Goal: Transaction & Acquisition: Download file/media

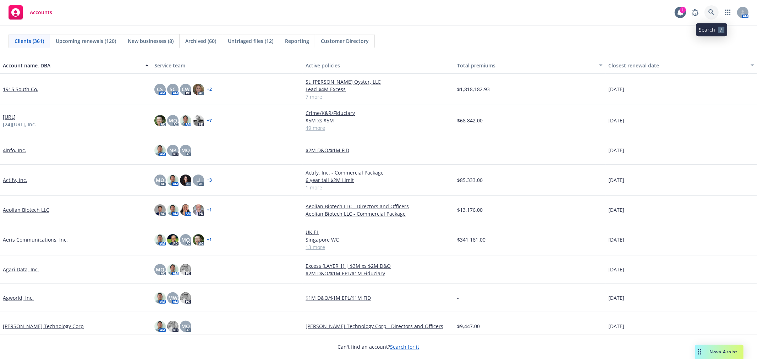
click at [711, 19] on link at bounding box center [711, 12] width 14 height 14
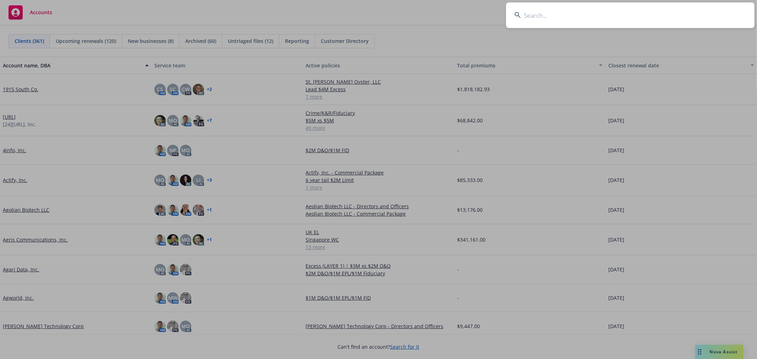
click at [542, 12] on input at bounding box center [630, 15] width 248 height 26
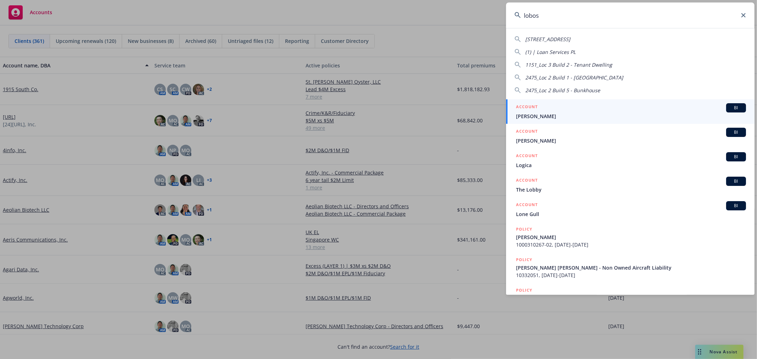
type input "lobos"
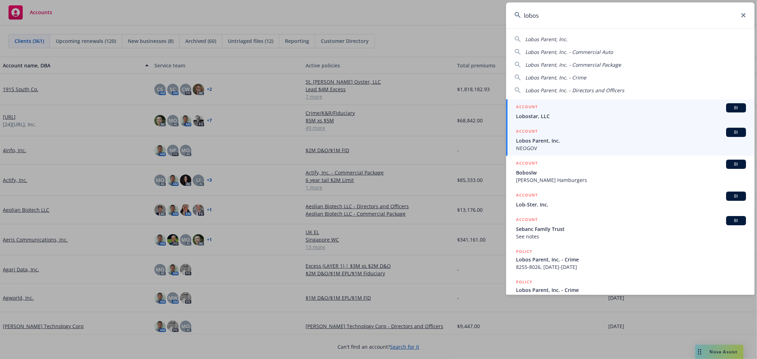
click at [549, 136] on div "ACCOUNT BI" at bounding box center [631, 132] width 230 height 9
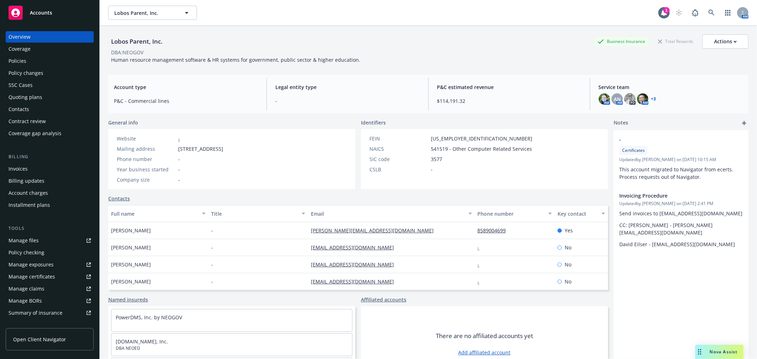
click at [23, 57] on div "Policies" at bounding box center [18, 60] width 18 height 11
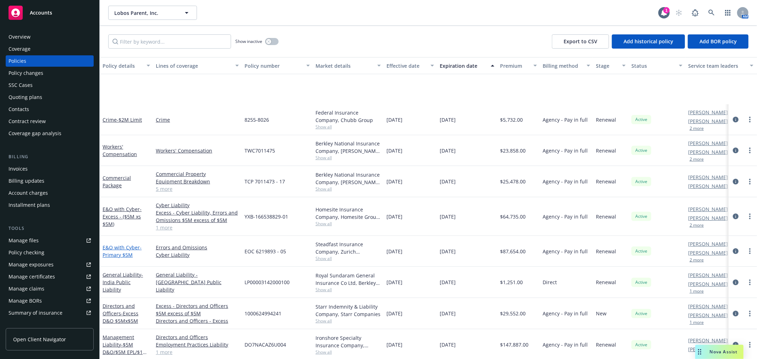
scroll to position [267, 0]
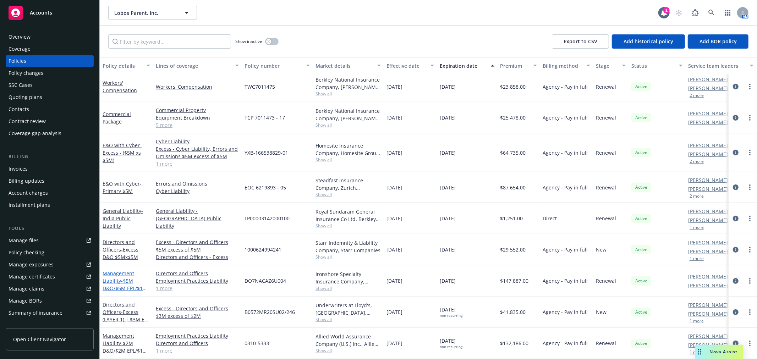
click at [115, 279] on span "- $5M D&O/$5M EPL/$1M FID" at bounding box center [125, 288] width 45 height 22
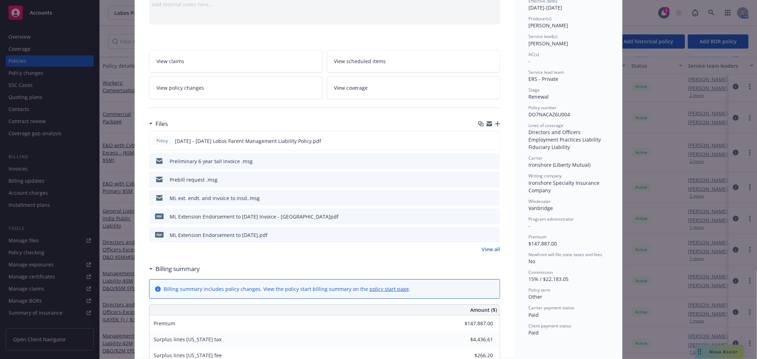
scroll to position [79, 0]
click at [491, 249] on link "View all" at bounding box center [491, 248] width 18 height 7
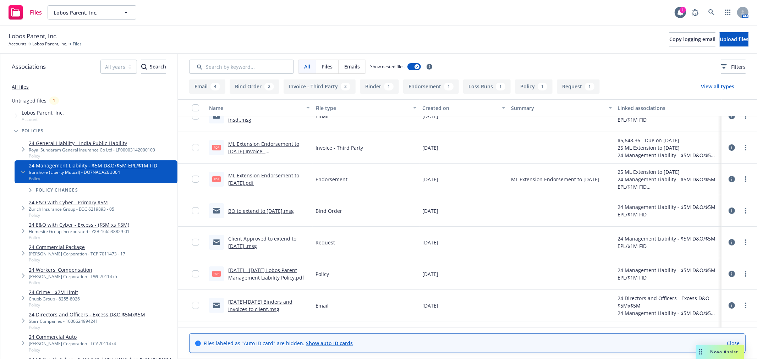
scroll to position [118, 0]
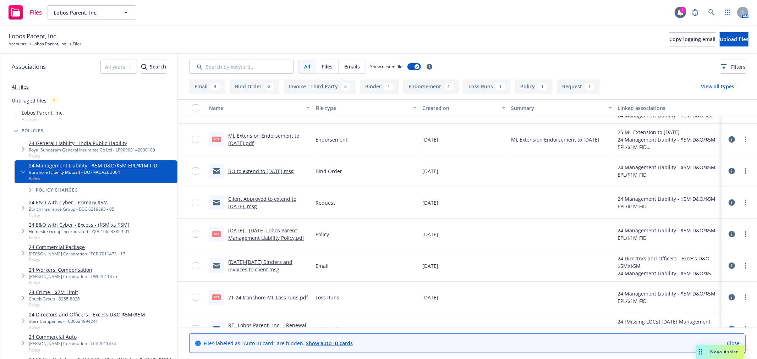
click at [251, 230] on link "2024 - 2025 Lobos Parent Management Liability Policy.pdf" at bounding box center [266, 234] width 76 height 14
click at [742, 238] on div at bounding box center [739, 234] width 21 height 14
click at [745, 235] on icon "more" at bounding box center [745, 234] width 1 height 6
click at [701, 260] on link "Download" at bounding box center [708, 263] width 71 height 14
click at [709, 15] on icon at bounding box center [711, 12] width 6 height 6
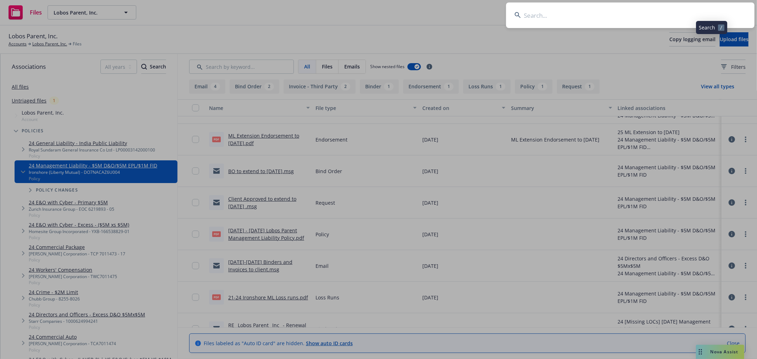
click at [606, 23] on input at bounding box center [630, 15] width 248 height 26
type input "preset"
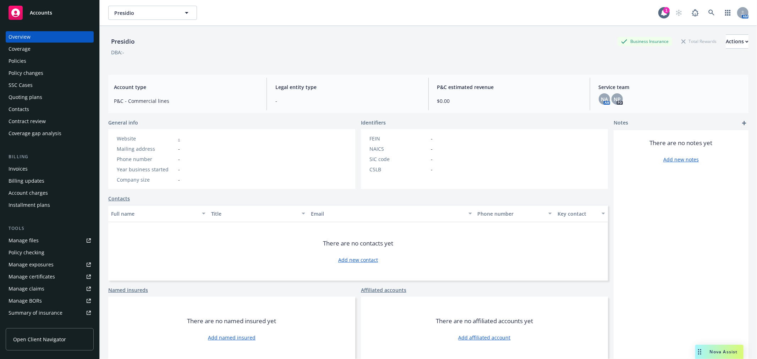
click at [14, 65] on div "Policies" at bounding box center [18, 60] width 18 height 11
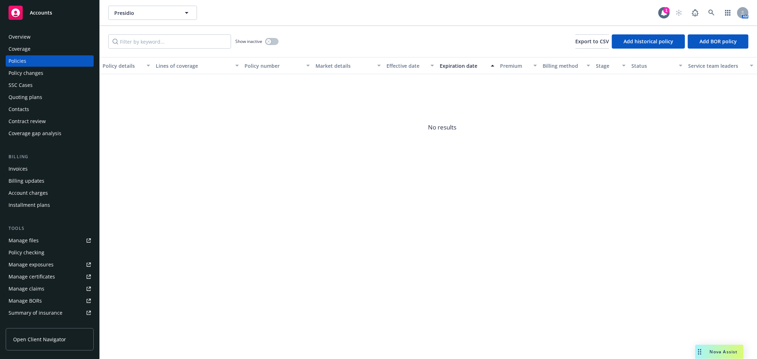
click at [17, 38] on div "Overview" at bounding box center [20, 36] width 22 height 11
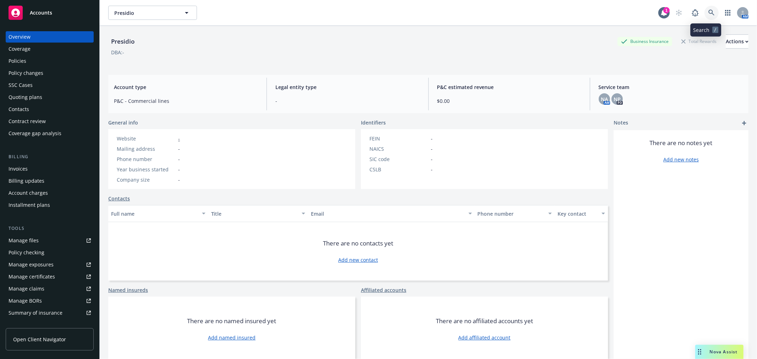
click at [708, 12] on icon at bounding box center [711, 13] width 6 height 6
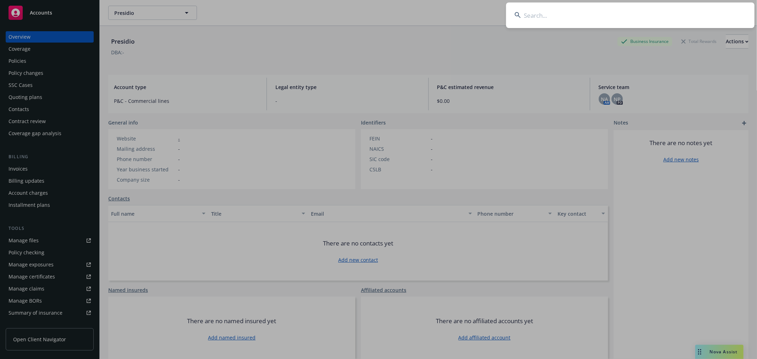
click at [625, 26] on input at bounding box center [630, 15] width 248 height 26
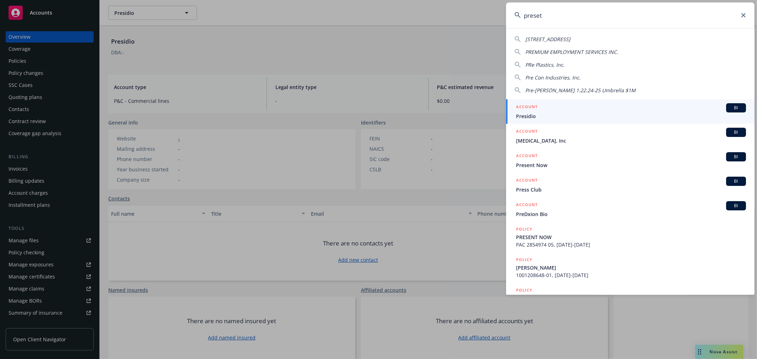
type input "preset"
click at [572, 111] on div "ACCOUNT BI" at bounding box center [631, 107] width 230 height 9
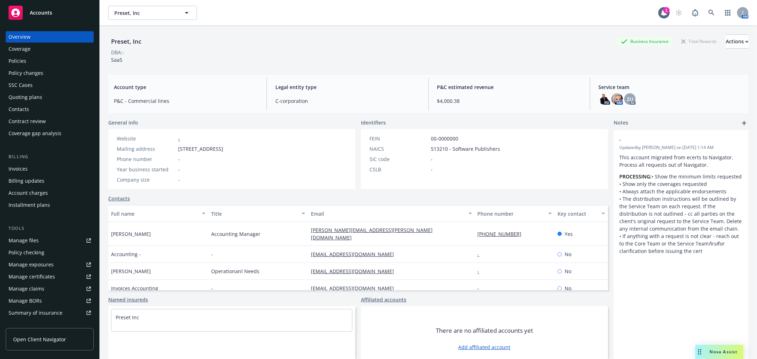
click at [34, 65] on div "Policies" at bounding box center [50, 60] width 82 height 11
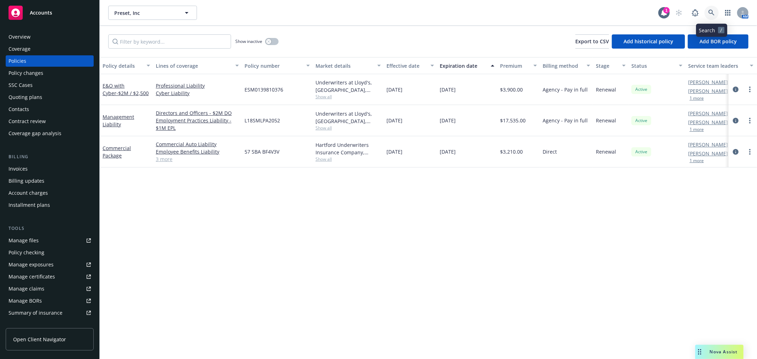
click at [713, 13] on icon at bounding box center [711, 13] width 6 height 6
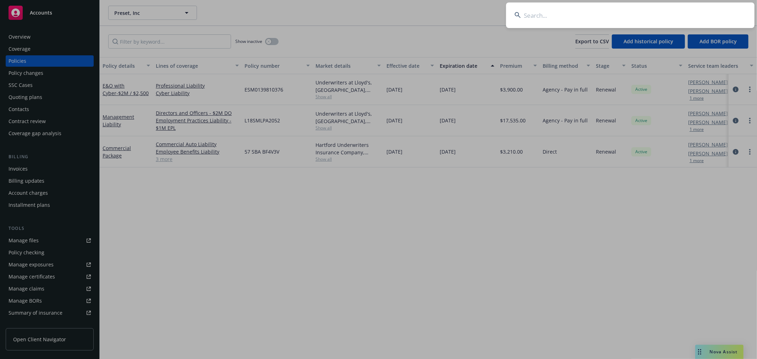
click at [665, 16] on input at bounding box center [630, 15] width 248 height 26
click at [574, 16] on input "avandra" at bounding box center [630, 15] width 248 height 26
drag, startPoint x: 554, startPoint y: 21, endPoint x: 496, endPoint y: 15, distance: 58.2
click at [496, 15] on div "avandra" at bounding box center [378, 179] width 757 height 359
paste input "Avandra Imaging"
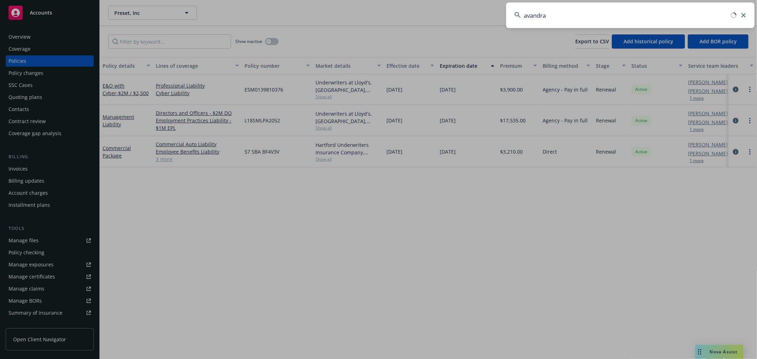
type input "Avandra Imaging"
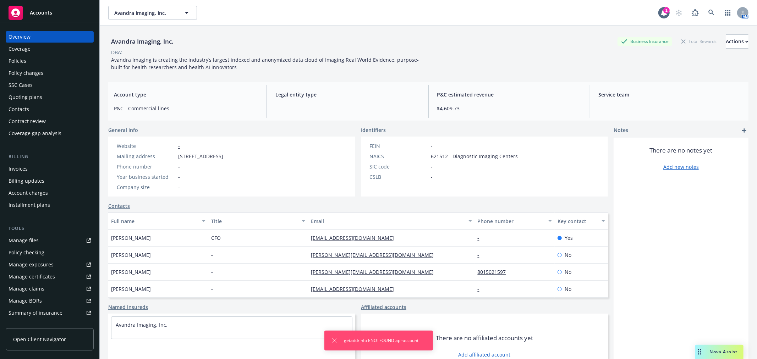
click at [9, 64] on div "Policies" at bounding box center [18, 60] width 18 height 11
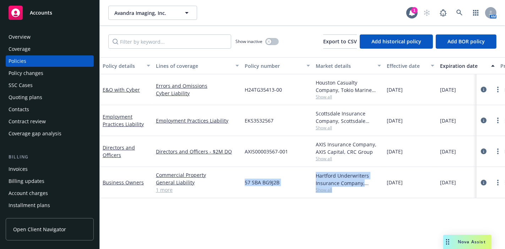
drag, startPoint x: 342, startPoint y: 195, endPoint x: 239, endPoint y: 209, distance: 103.8
click at [239, 209] on div "Policy details Lines of coverage Policy number Market details Effective date Ex…" at bounding box center [302, 208] width 405 height 302
drag, startPoint x: 410, startPoint y: 239, endPoint x: 406, endPoint y: 239, distance: 4.3
click at [409, 239] on div "Policy details Lines of coverage Policy number Market details Effective date Ex…" at bounding box center [302, 208] width 405 height 302
drag, startPoint x: 406, startPoint y: 239, endPoint x: 504, endPoint y: 168, distance: 121.4
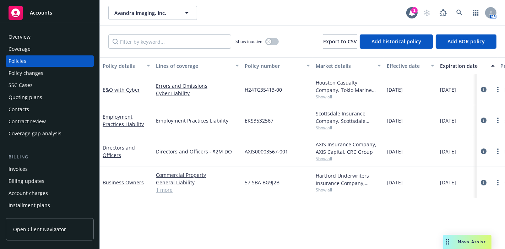
click at [412, 221] on div "Policy details Lines of coverage Policy number Market details Effective date Ex…" at bounding box center [302, 208] width 405 height 302
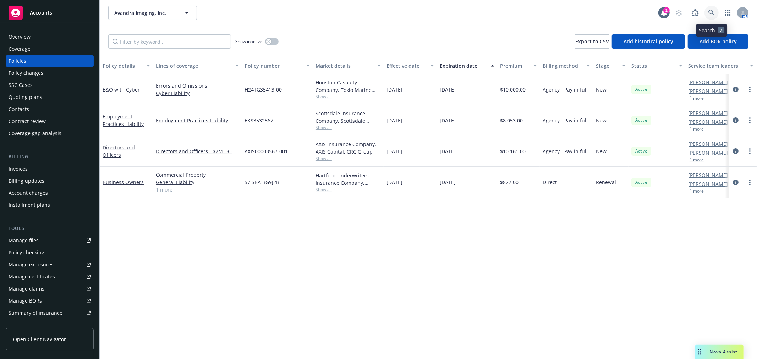
click at [712, 15] on icon at bounding box center [711, 13] width 6 height 6
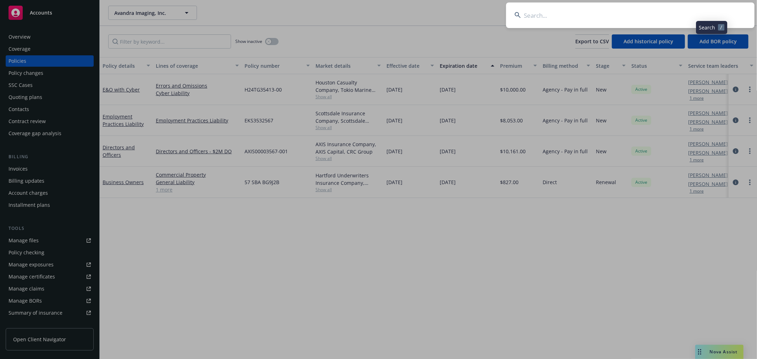
click at [689, 22] on input at bounding box center [630, 15] width 248 height 26
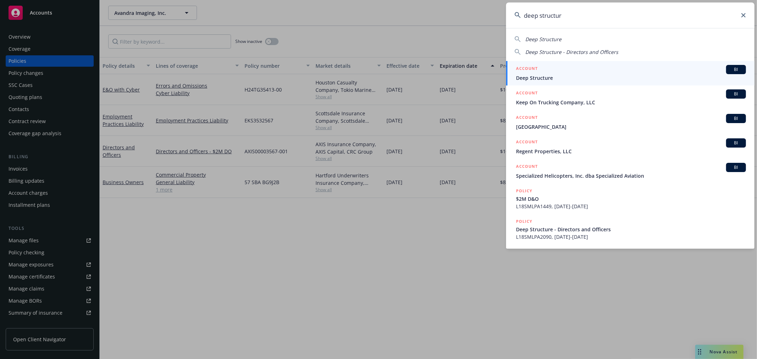
type input "deep structure"
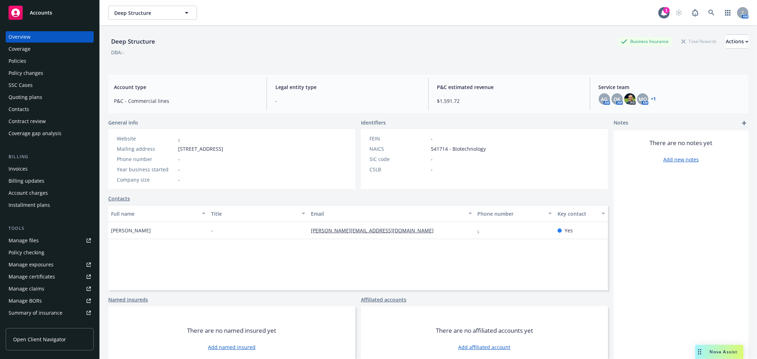
click at [27, 62] on div "Policies" at bounding box center [50, 60] width 82 height 11
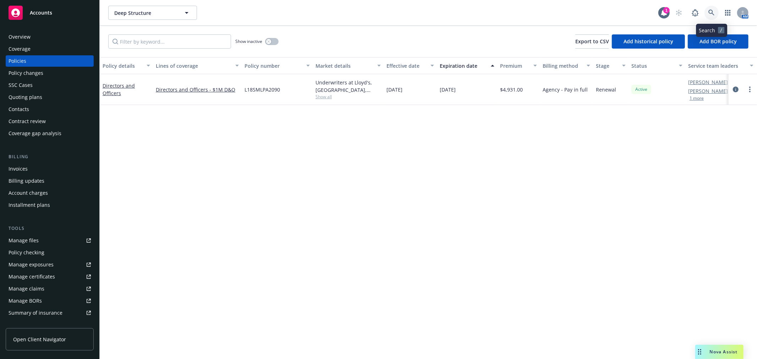
click at [714, 11] on icon at bounding box center [711, 13] width 6 height 6
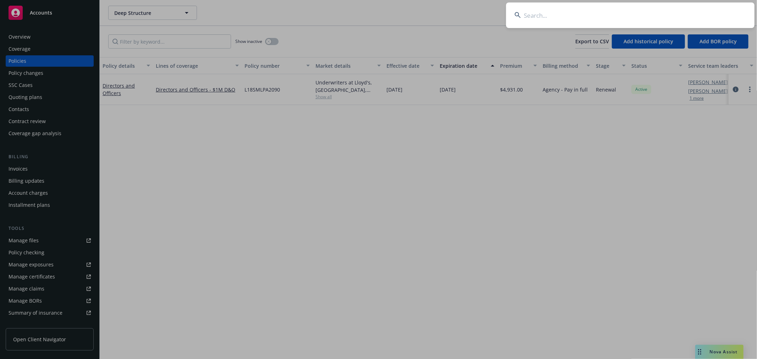
click at [703, 14] on input at bounding box center [630, 15] width 248 height 26
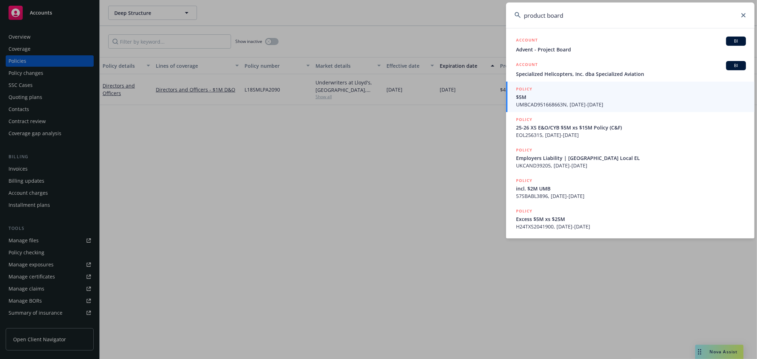
click at [598, 12] on input "product board" at bounding box center [630, 15] width 248 height 26
click at [548, 16] on input "product board" at bounding box center [630, 15] width 248 height 26
type input "productboard"
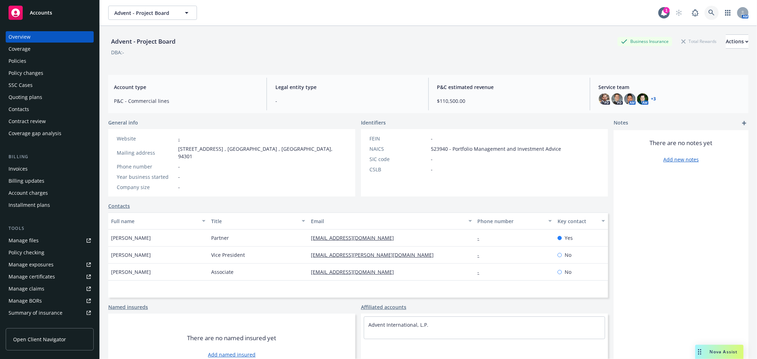
click at [704, 8] on link at bounding box center [711, 13] width 14 height 14
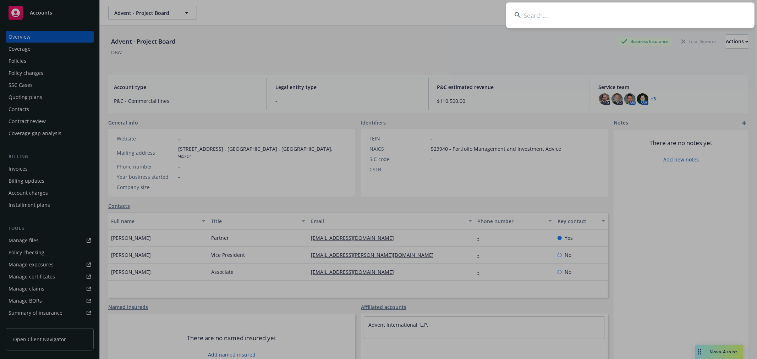
click at [665, 19] on input at bounding box center [630, 15] width 248 height 26
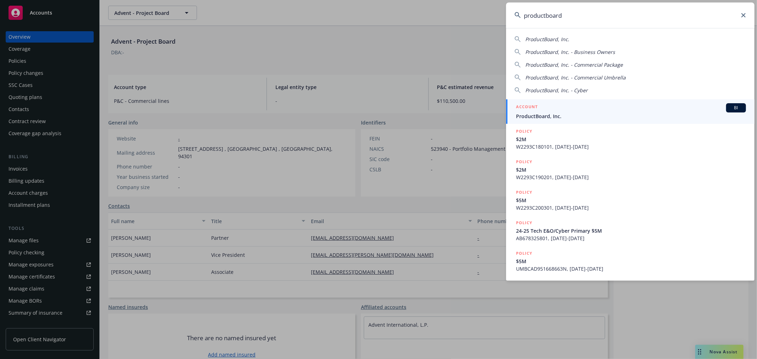
type input "productboard"
click at [611, 116] on span "ProductBoard, Inc." at bounding box center [631, 115] width 230 height 7
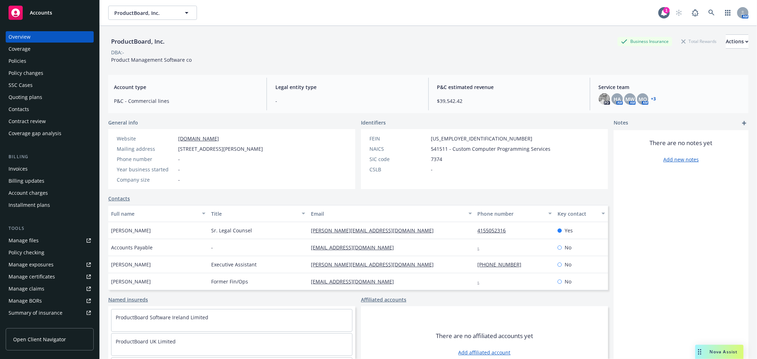
click at [12, 62] on div "Policies" at bounding box center [18, 60] width 18 height 11
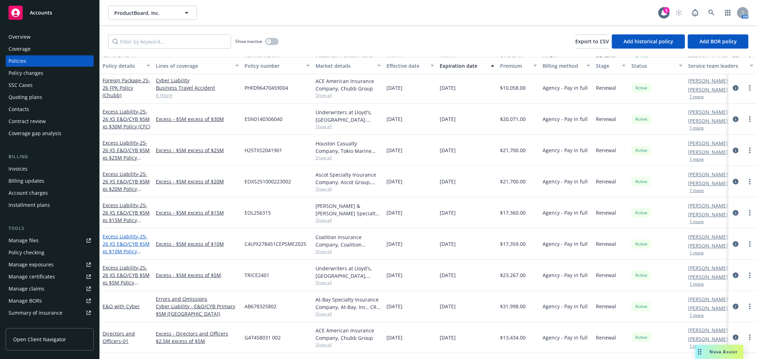
scroll to position [211, 0]
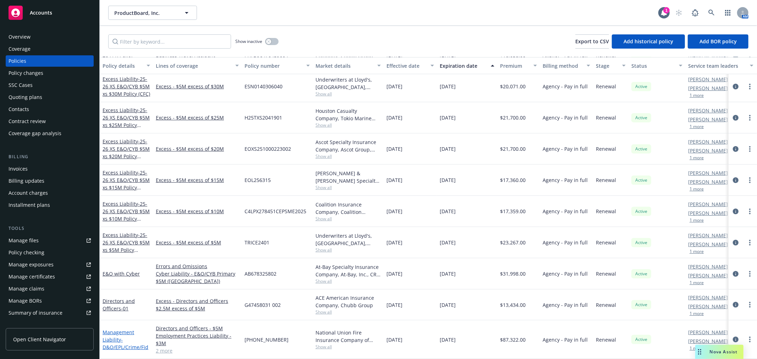
click at [114, 329] on link "Management Liability - D&O/EPL/Crime/Fid" at bounding box center [126, 340] width 46 height 22
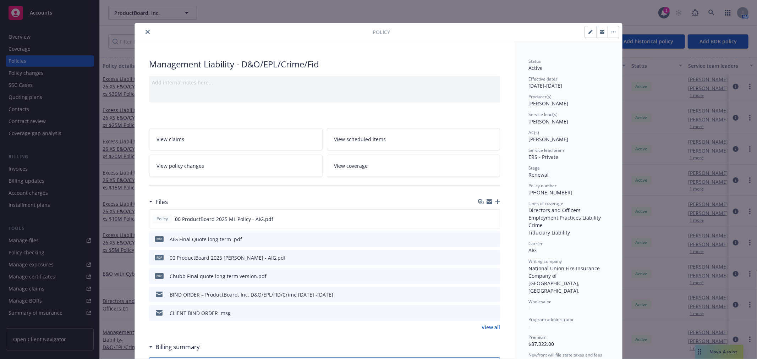
scroll to position [39, 0]
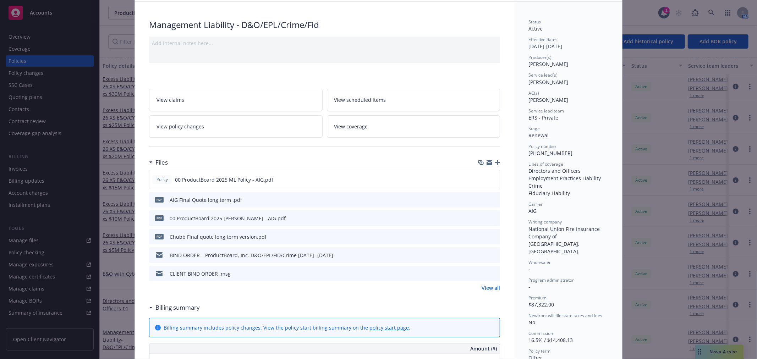
click at [76, 163] on div "Policy Management Liability - D&O/EPL/Crime/Fid Add internal notes here... View…" at bounding box center [378, 179] width 757 height 359
click at [105, 49] on div "Policy Management Liability - D&O/EPL/Crime/Fid Add internal notes here... View…" at bounding box center [378, 179] width 757 height 359
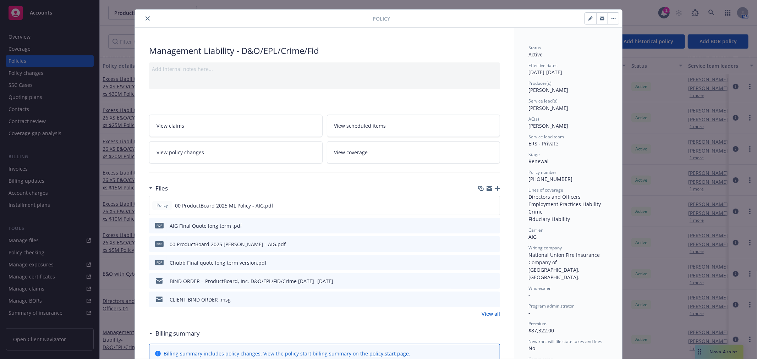
scroll to position [0, 0]
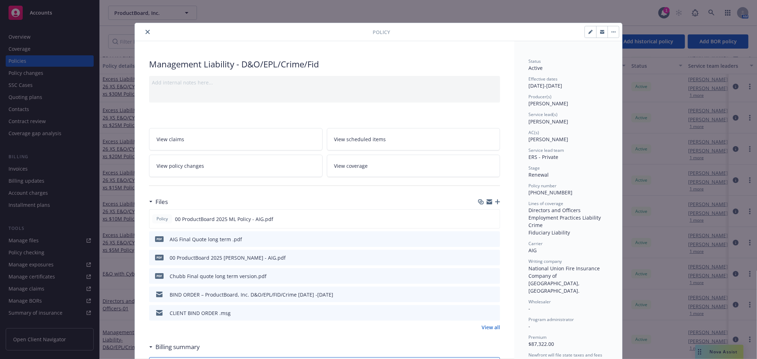
click at [146, 28] on button "close" at bounding box center [147, 32] width 9 height 9
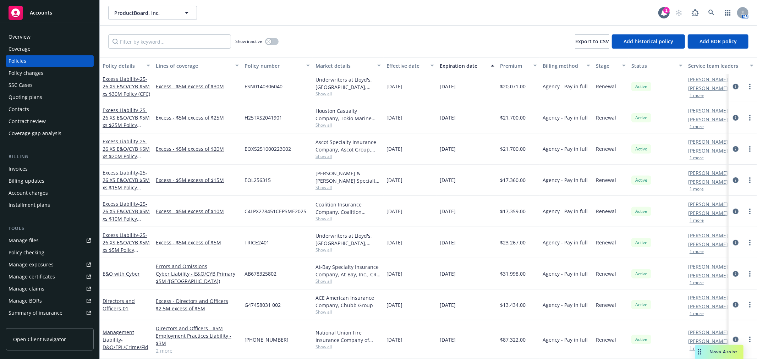
click at [23, 97] on div "Quoting plans" at bounding box center [26, 97] width 34 height 11
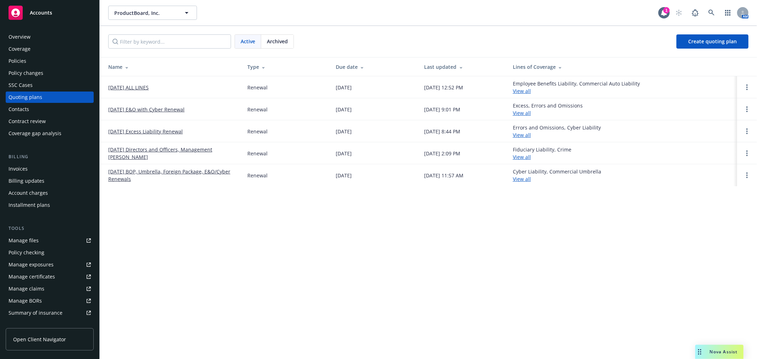
click at [158, 148] on link "03/26/25 Directors and Officers, Management Liability Renewal" at bounding box center [172, 153] width 128 height 15
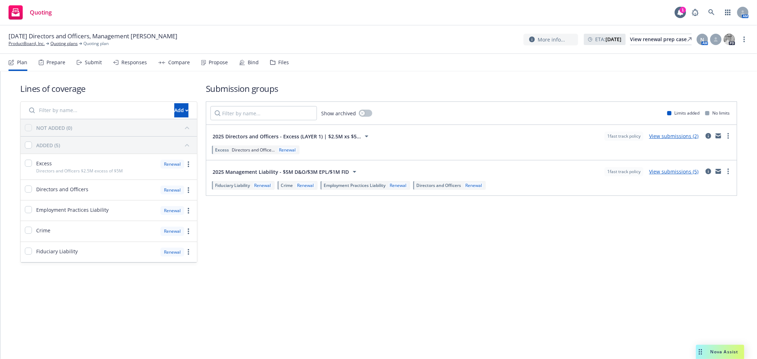
click at [278, 62] on div "Files" at bounding box center [283, 63] width 11 height 6
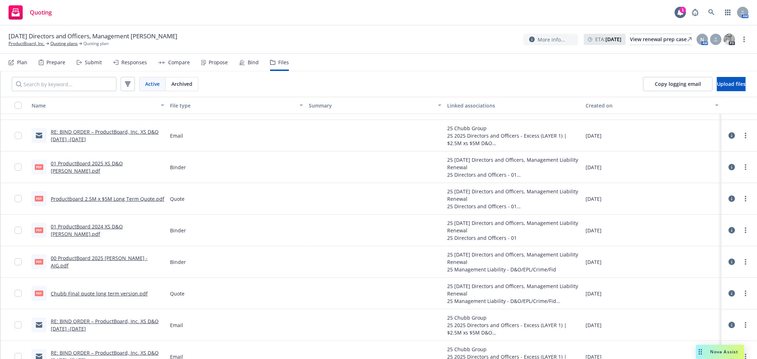
scroll to position [79, 0]
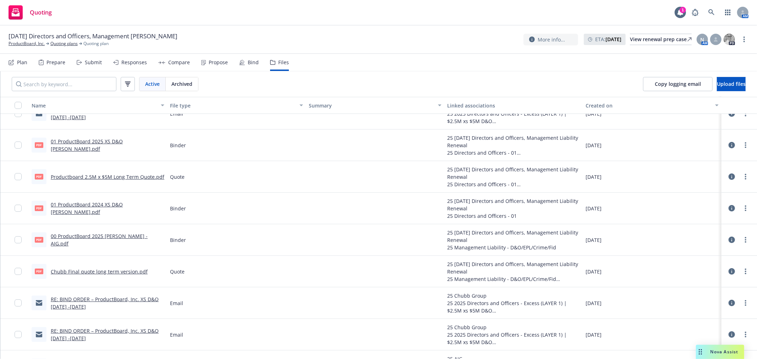
click at [129, 238] on link "00 ProductBoard 2025 [PERSON_NAME] - AIG.pdf" at bounding box center [99, 240] width 97 height 14
click at [741, 236] on link "more" at bounding box center [745, 240] width 9 height 9
drag, startPoint x: 712, startPoint y: 266, endPoint x: 709, endPoint y: 268, distance: 3.8
click at [712, 266] on link "Download" at bounding box center [708, 269] width 71 height 14
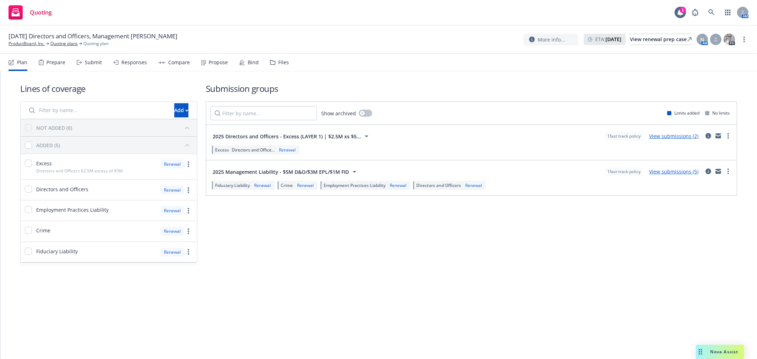
click at [274, 59] on div "Files" at bounding box center [279, 62] width 19 height 17
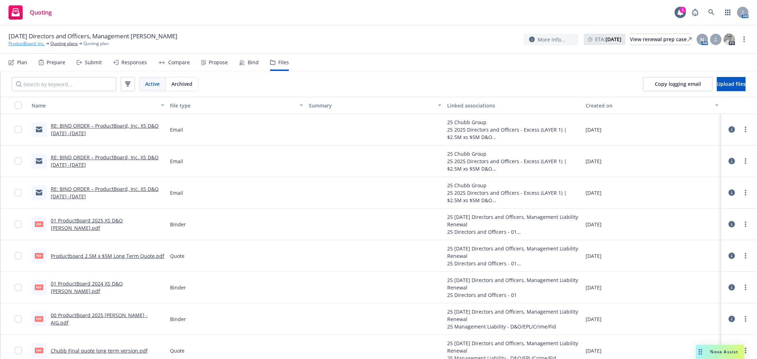
click at [32, 45] on link "ProductBoard, Inc." at bounding box center [27, 43] width 36 height 6
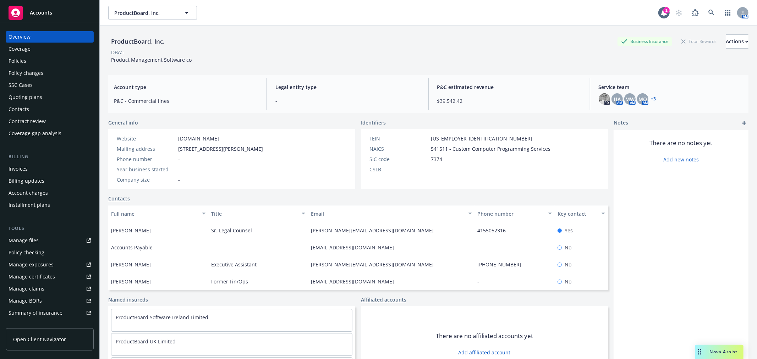
click at [22, 60] on div "Policies" at bounding box center [18, 60] width 18 height 11
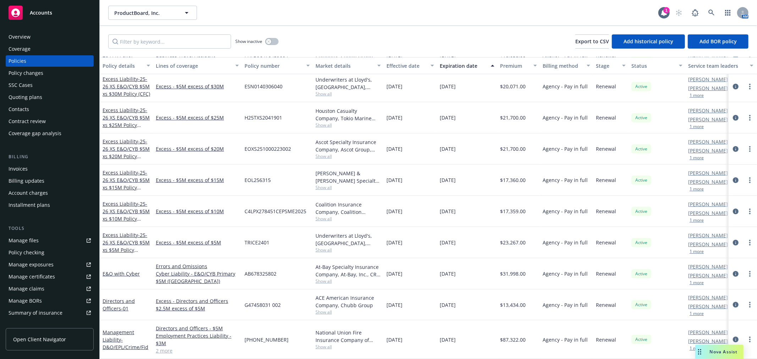
scroll to position [211, 0]
click at [117, 329] on link "Management Liability - D&O/EPL/Crime/Fid" at bounding box center [126, 340] width 46 height 22
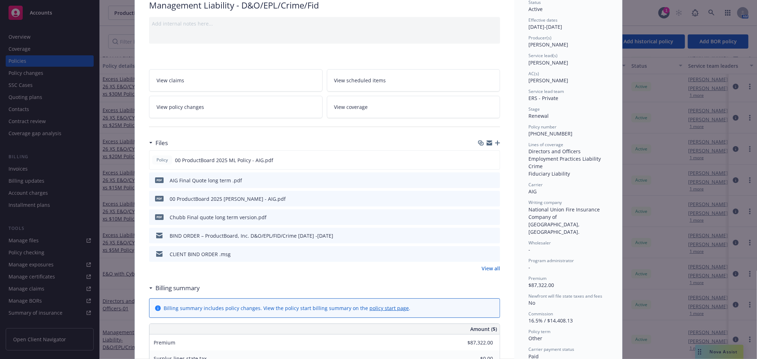
scroll to position [118, 0]
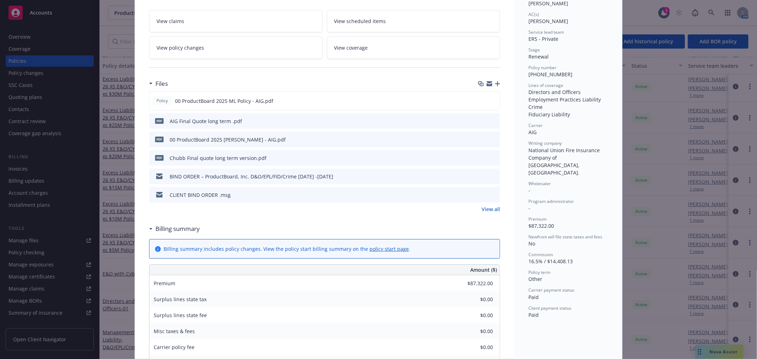
click at [479, 175] on icon "download file" at bounding box center [481, 175] width 5 height 4
click at [625, 12] on div "Policy Management Liability - D&O/EPL/Crime/Fid Add internal notes here... View…" at bounding box center [378, 179] width 757 height 359
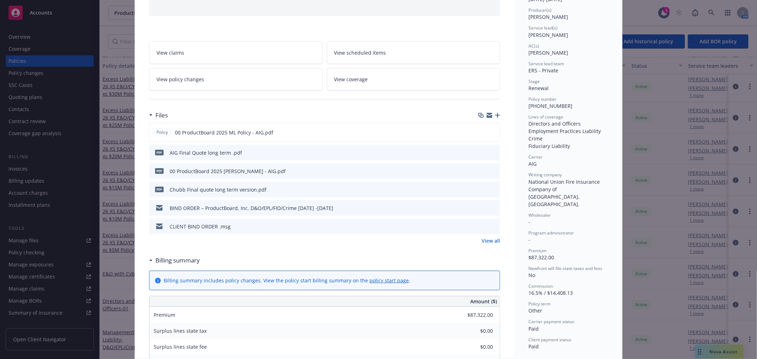
scroll to position [0, 0]
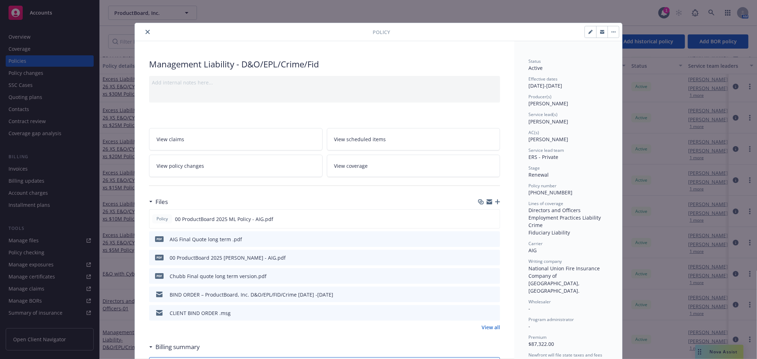
click at [143, 36] on button "close" at bounding box center [147, 32] width 9 height 9
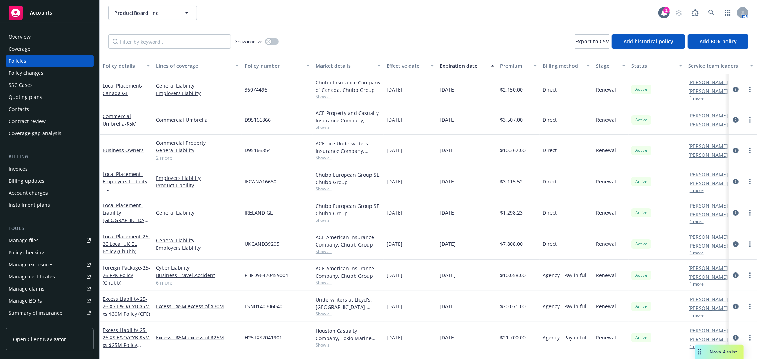
click at [277, 39] on div "Show inactive" at bounding box center [256, 41] width 43 height 14
click at [276, 40] on button "button" at bounding box center [271, 41] width 13 height 7
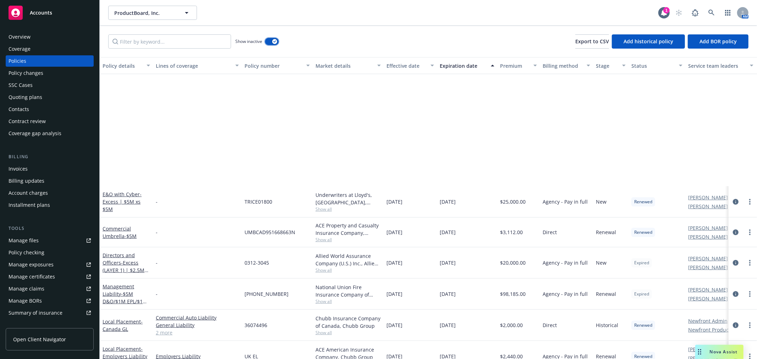
scroll to position [670, 0]
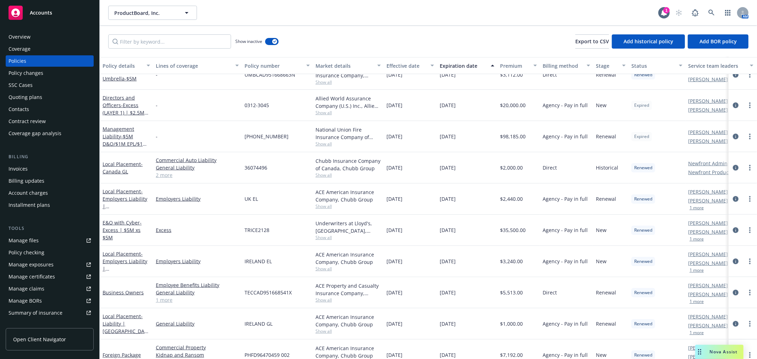
click at [122, 139] on div "Management Liability - $5M D&O/$1M EPL/$1M FID" at bounding box center [127, 136] width 48 height 22
click at [119, 134] on link "Management Liability - $5M D&O/$1M EPL/$1M FID" at bounding box center [125, 140] width 45 height 29
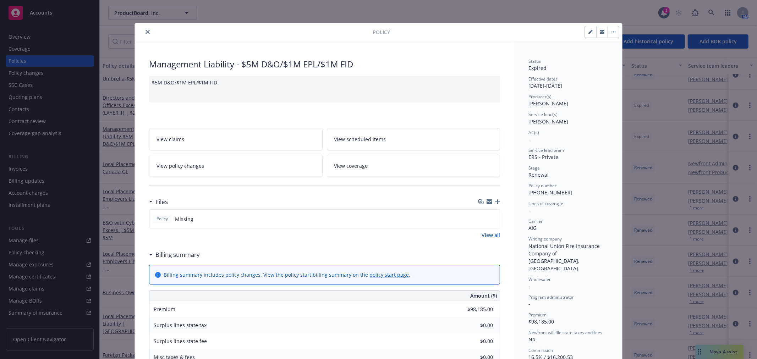
click at [147, 31] on icon "close" at bounding box center [147, 32] width 4 height 4
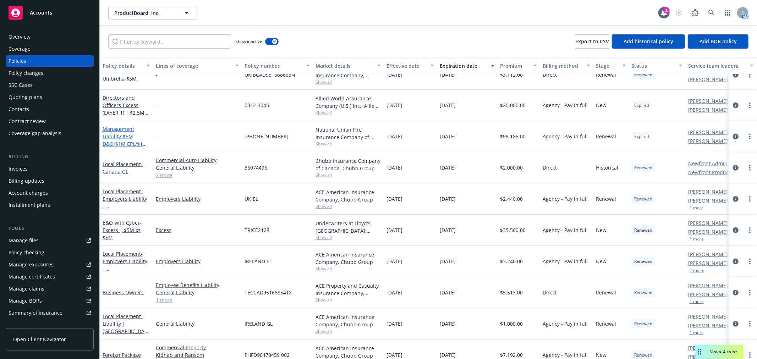
click at [121, 130] on link "Management Liability - $5M D&O/$1M EPL/$1M FID" at bounding box center [125, 140] width 45 height 29
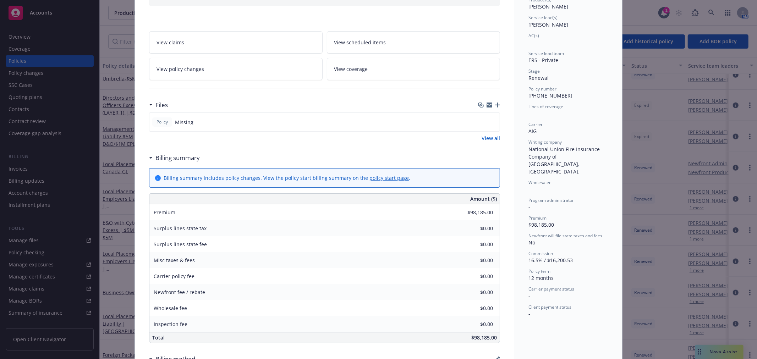
scroll to position [139, 0]
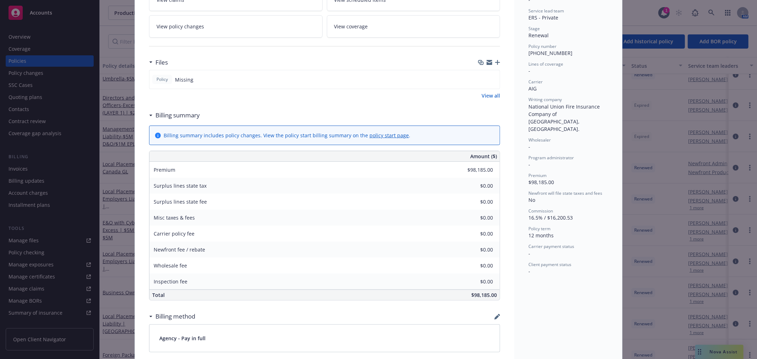
click at [483, 96] on link "View all" at bounding box center [491, 95] width 18 height 7
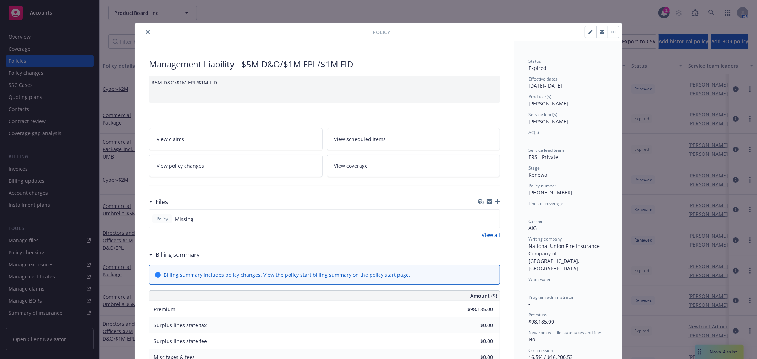
click at [145, 32] on icon "close" at bounding box center [147, 32] width 4 height 4
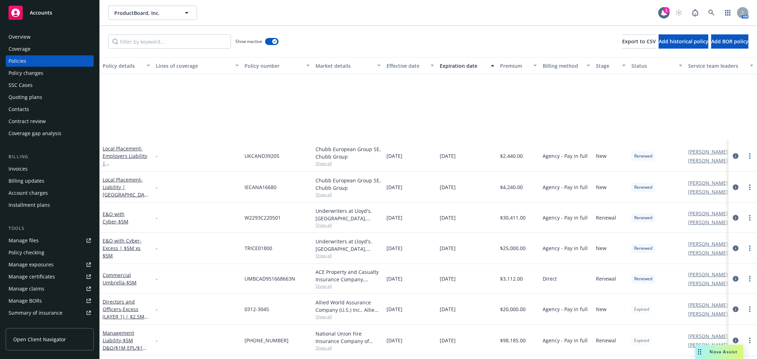
scroll to position [591, 0]
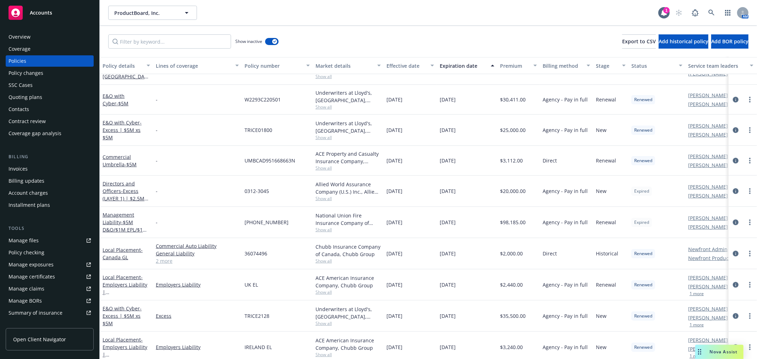
click at [725, 357] on div "Nova Assist" at bounding box center [719, 352] width 48 height 14
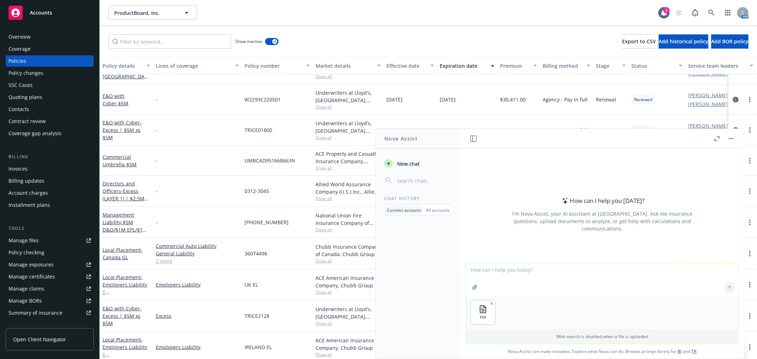
click at [594, 276] on textarea at bounding box center [602, 279] width 272 height 33
type textarea "w"
paste textarea "Policy Effective Date: Policy Expiration Date: Per Claim Liability Limit: Polic…"
type textarea "Policy Effective Date: Policy Expiration Date: Per Claim Liability Limit: Polic…"
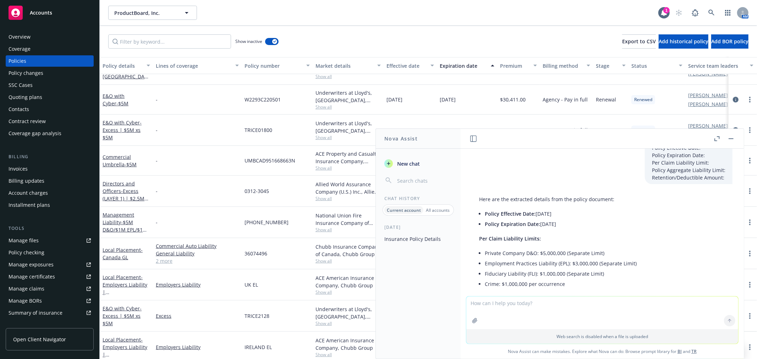
scroll to position [118, 0]
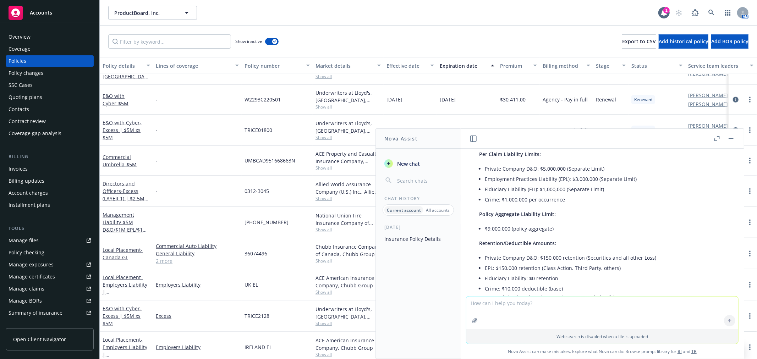
click at [603, 198] on li "Crime: $1,000,000 per occurrence" at bounding box center [605, 199] width 241 height 10
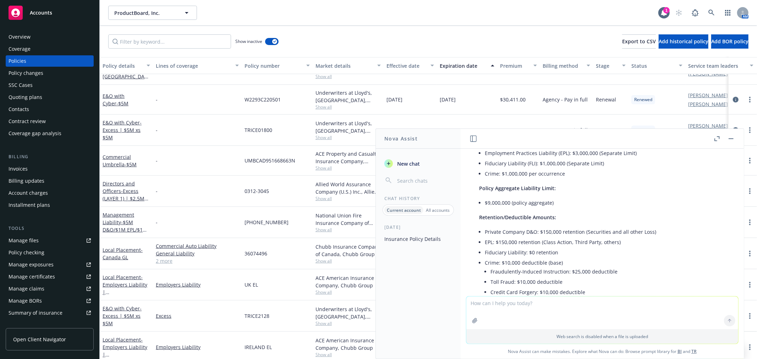
scroll to position [158, 0]
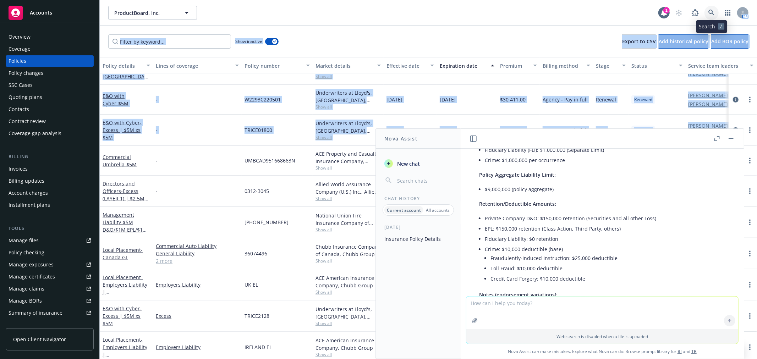
drag, startPoint x: 713, startPoint y: 12, endPoint x: 734, endPoint y: 133, distance: 122.7
click at [736, 122] on div "ProductBoard, Inc. ProductBoard, Inc. 1 AM Show inactive Export to CSV Add hist…" at bounding box center [428, 179] width 657 height 359
click at [733, 136] on button "button" at bounding box center [731, 138] width 9 height 9
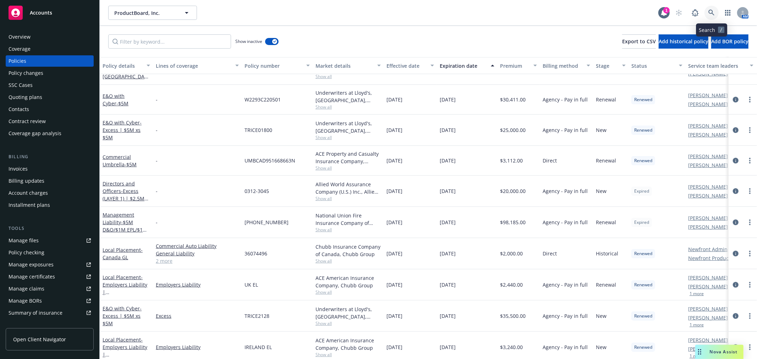
click at [715, 13] on link at bounding box center [711, 13] width 14 height 14
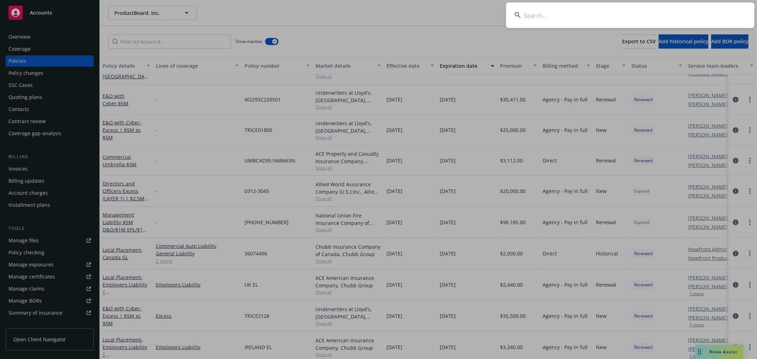
click at [661, 21] on input at bounding box center [630, 15] width 248 height 26
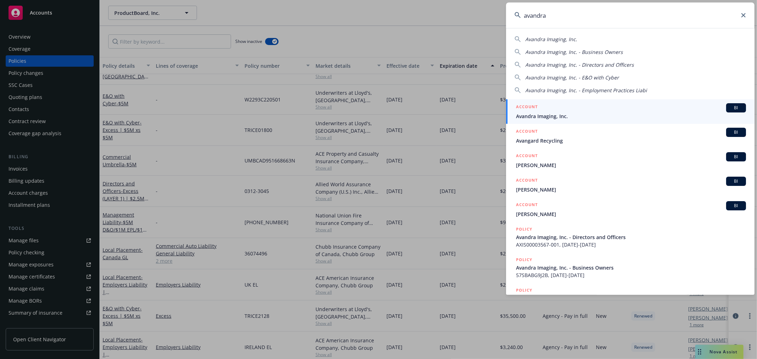
type input "avandra"
click at [611, 120] on span "Avandra Imaging, Inc." at bounding box center [631, 115] width 230 height 7
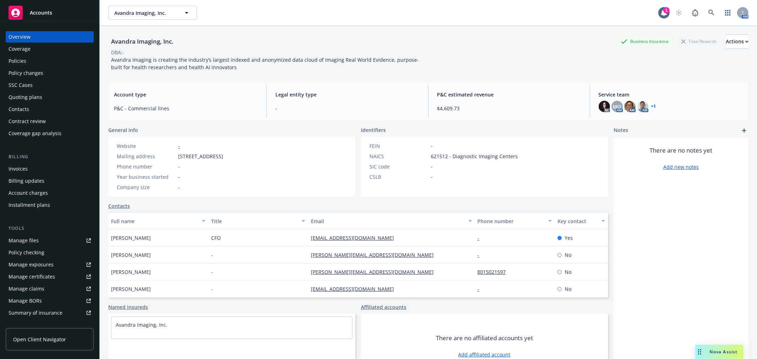
click at [23, 63] on div "Policies" at bounding box center [18, 60] width 18 height 11
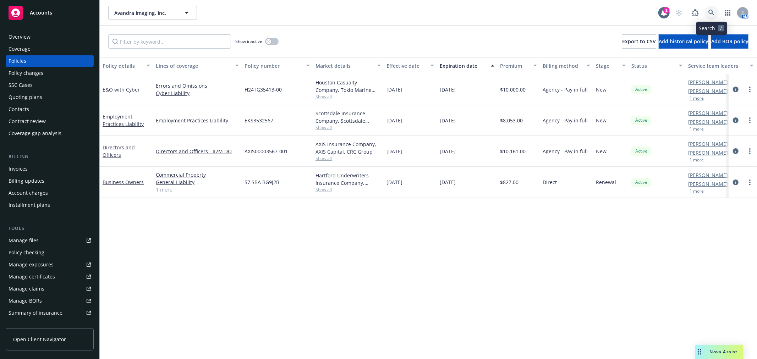
click at [711, 11] on icon at bounding box center [711, 13] width 6 height 6
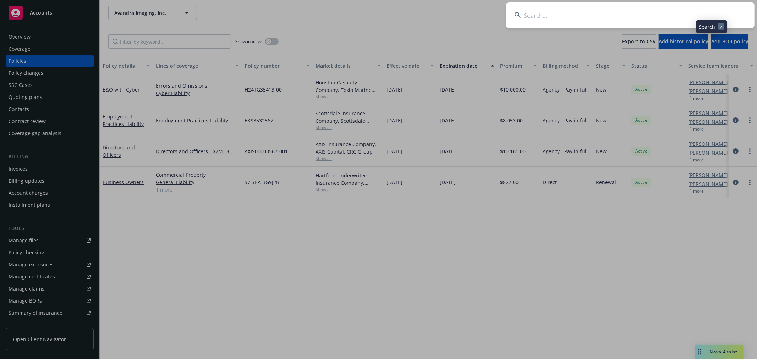
click at [707, 9] on input at bounding box center [630, 15] width 248 height 26
type input "sakara"
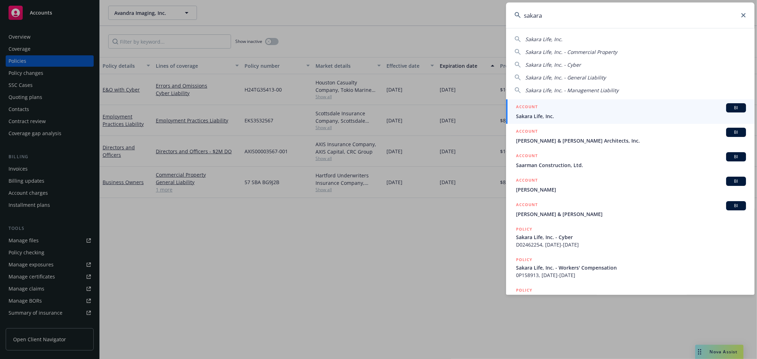
click at [574, 117] on span "Sakara Life, Inc." at bounding box center [631, 115] width 230 height 7
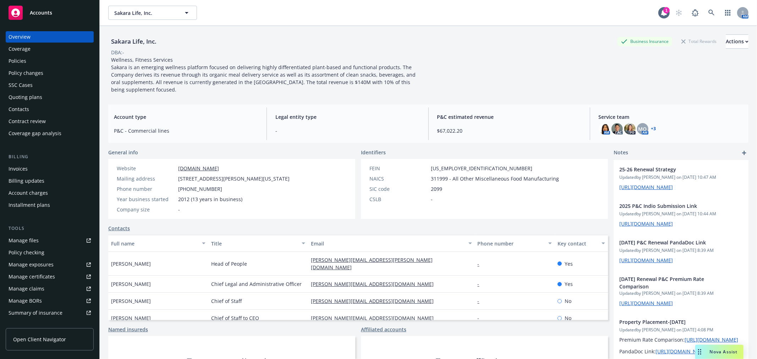
click at [20, 62] on div "Policies" at bounding box center [18, 60] width 18 height 11
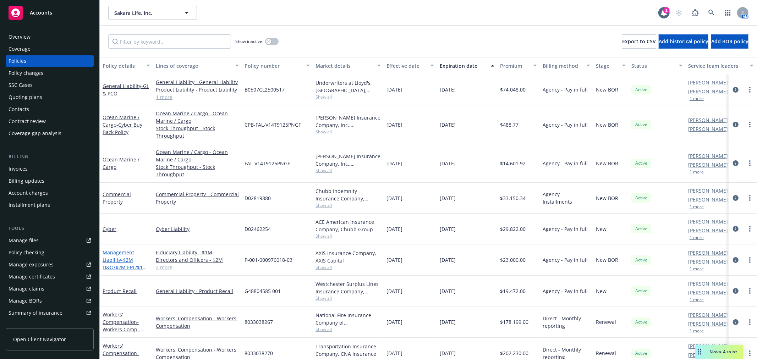
click at [126, 257] on span "- $2M D&O/$2M EPL/$1M FID/$1M Crime" at bounding box center [125, 268] width 45 height 22
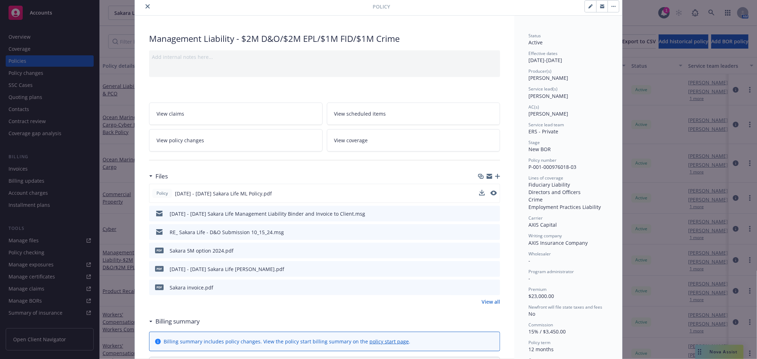
scroll to position [39, 0]
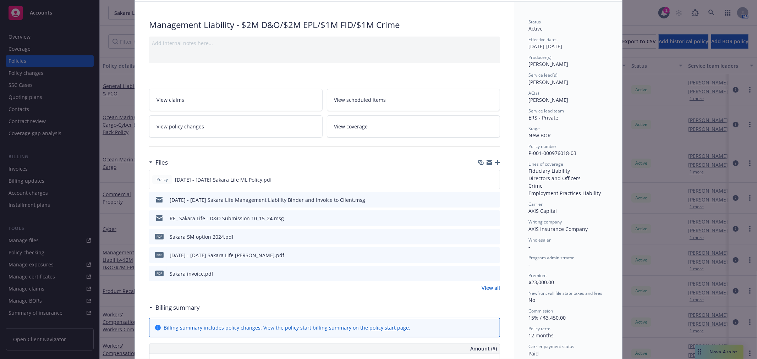
click at [195, 276] on div "Sakara invoice.pdf" at bounding box center [192, 273] width 44 height 7
click at [479, 270] on icon "download file" at bounding box center [482, 273] width 6 height 6
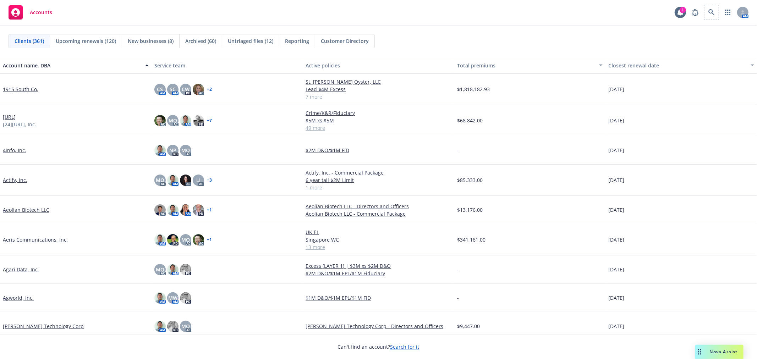
click at [716, 18] on span at bounding box center [711, 12] width 14 height 14
click at [716, 17] on link at bounding box center [711, 12] width 14 height 14
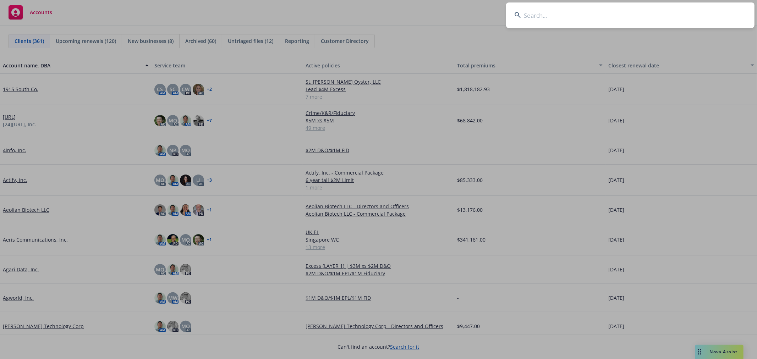
click at [667, 18] on input at bounding box center [630, 15] width 248 height 26
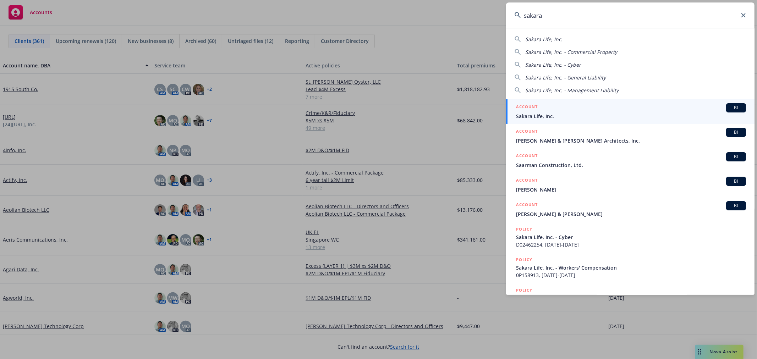
type input "sakara"
click at [569, 123] on link "ACCOUNT BI Sakara Life, Inc." at bounding box center [630, 111] width 248 height 24
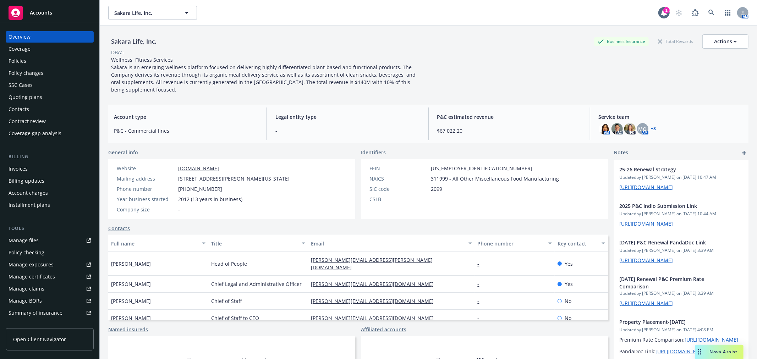
click at [15, 59] on div "Policies" at bounding box center [18, 60] width 18 height 11
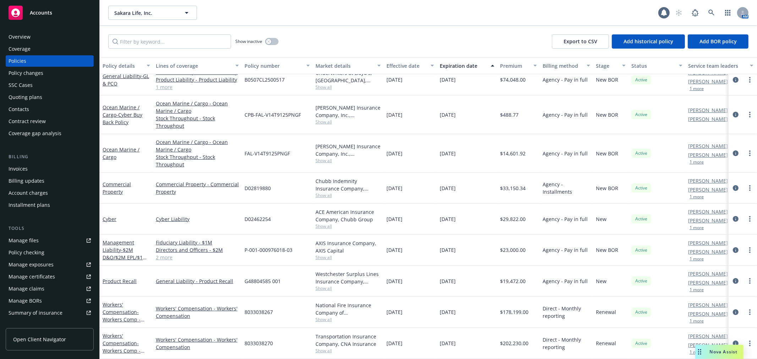
scroll to position [16, 0]
